Goal: Navigation & Orientation: Find specific page/section

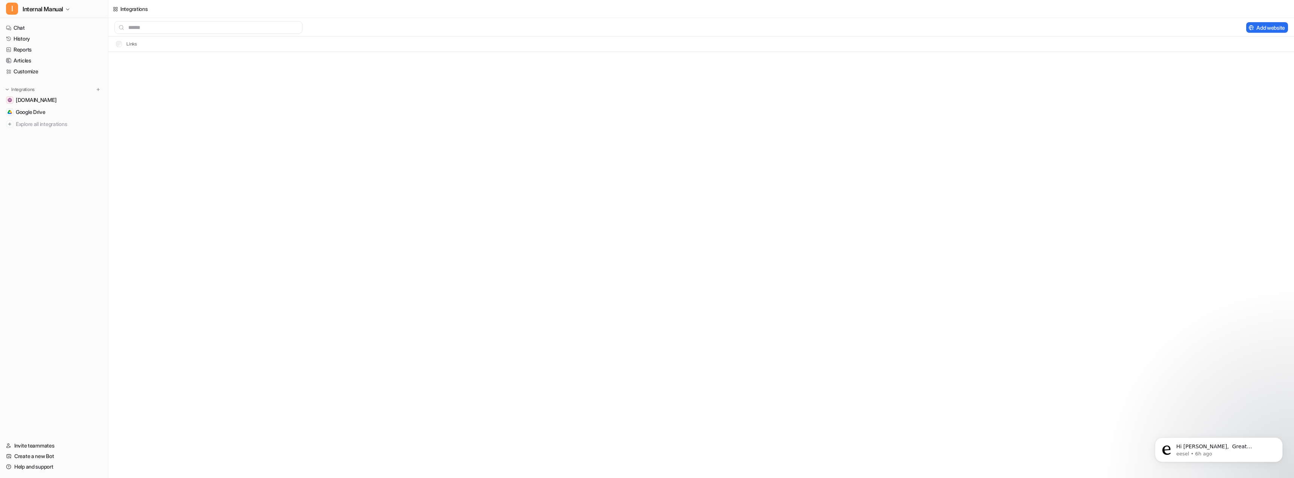
scroll to position [293, 0]
click at [55, 200] on nav "Chat History Reports Articles Customize Integrations [DOMAIN_NAME] Google Drive…" at bounding box center [54, 227] width 108 height 415
drag, startPoint x: 35, startPoint y: 200, endPoint x: 27, endPoint y: 156, distance: 44.6
click at [33, 198] on nav "Chat History Reports Articles Customize Integrations [DOMAIN_NAME] Google Drive…" at bounding box center [54, 227] width 108 height 415
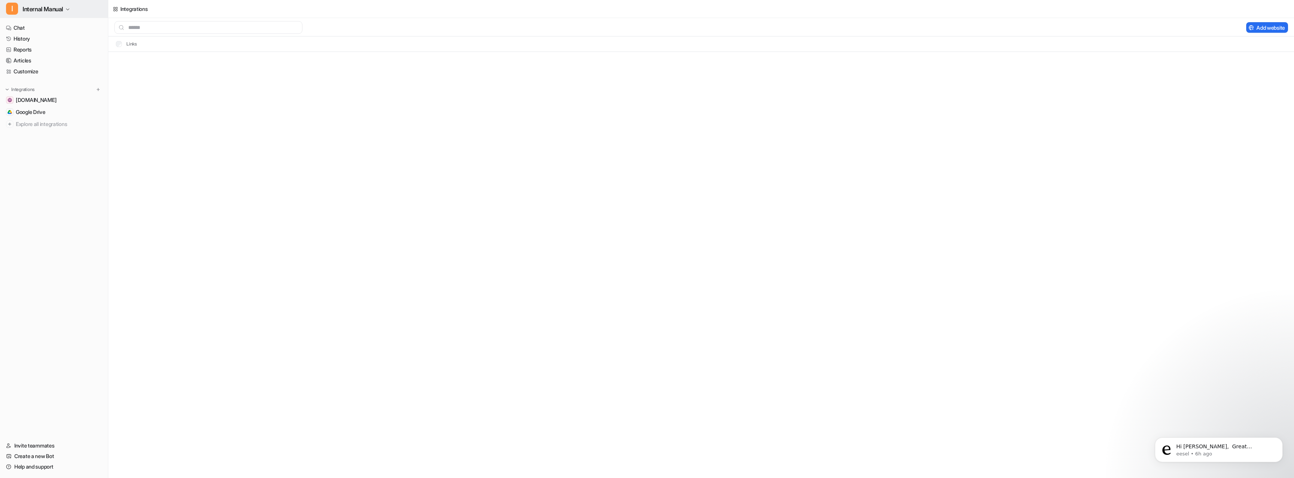
click at [70, 9] on icon "button" at bounding box center [67, 9] width 5 height 5
click at [42, 67] on div "E Enbro & Gaele" at bounding box center [31, 66] width 41 height 8
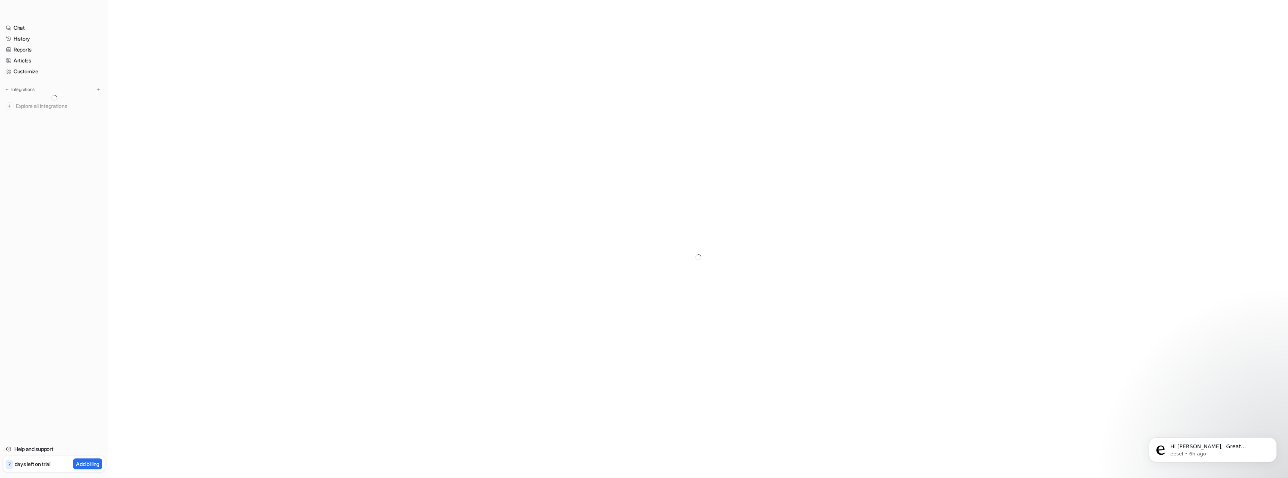
click at [65, 193] on nav "Chat History Reports Articles Customize Integrations Explore all integrations" at bounding box center [54, 229] width 108 height 418
